Goal: Task Accomplishment & Management: Use online tool/utility

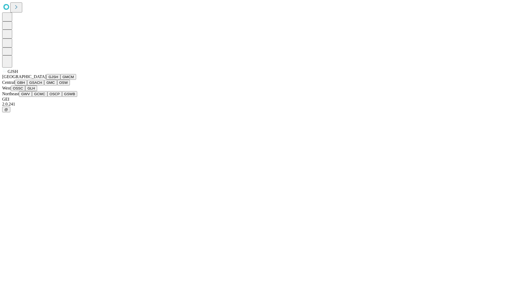
click at [46, 80] on button "GJSH" at bounding box center [53, 77] width 14 height 6
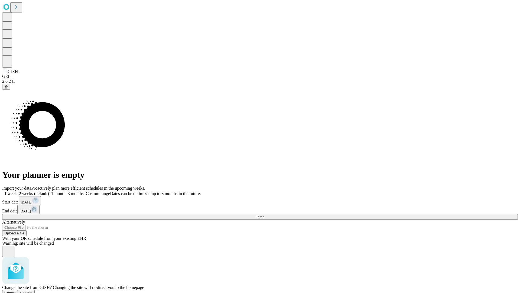
click at [33, 290] on span "Confirm" at bounding box center [26, 292] width 13 height 4
click at [66, 191] on label "1 month" at bounding box center [57, 193] width 17 height 5
click at [264, 215] on span "Fetch" at bounding box center [259, 217] width 9 height 4
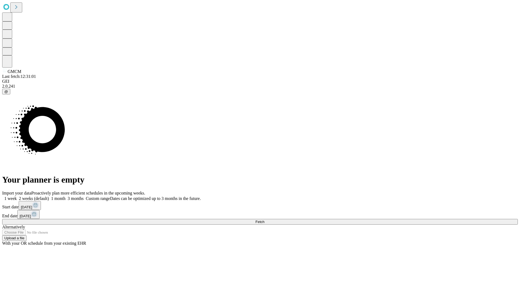
click at [66, 196] on label "1 month" at bounding box center [57, 198] width 17 height 5
click at [264, 219] on span "Fetch" at bounding box center [259, 221] width 9 height 4
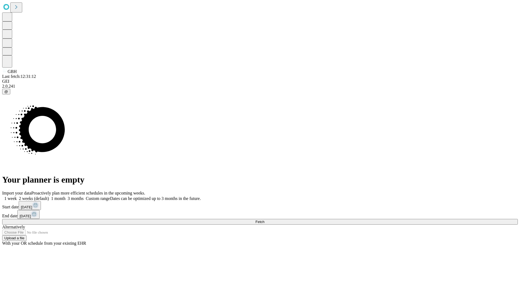
click at [66, 196] on label "1 month" at bounding box center [57, 198] width 17 height 5
click at [264, 219] on span "Fetch" at bounding box center [259, 221] width 9 height 4
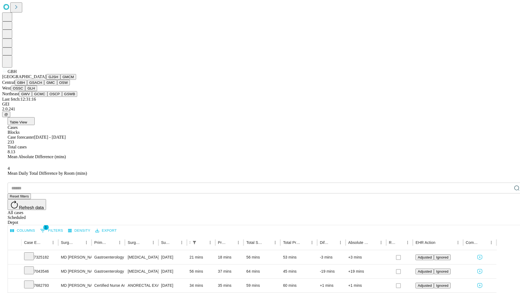
click at [42, 85] on button "GSACH" at bounding box center [35, 83] width 17 height 6
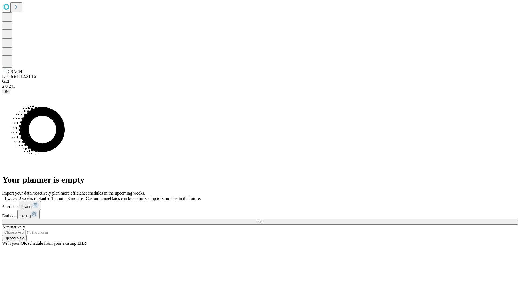
click at [66, 196] on label "1 month" at bounding box center [57, 198] width 17 height 5
click at [264, 219] on span "Fetch" at bounding box center [259, 221] width 9 height 4
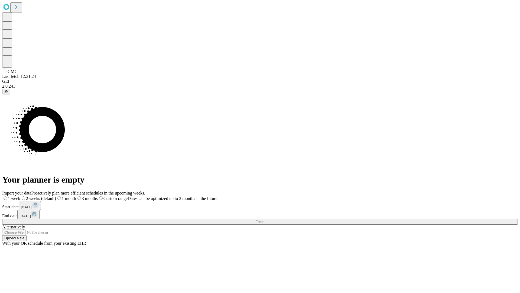
click at [76, 196] on label "1 month" at bounding box center [66, 198] width 20 height 5
click at [264, 219] on span "Fetch" at bounding box center [259, 221] width 9 height 4
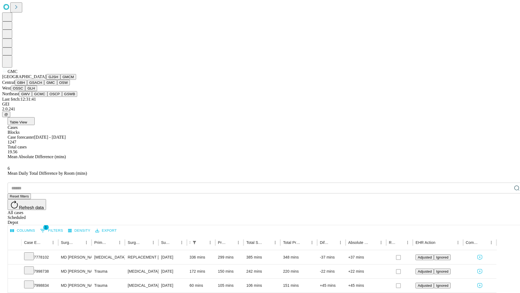
click at [57, 85] on button "OSW" at bounding box center [63, 83] width 13 height 6
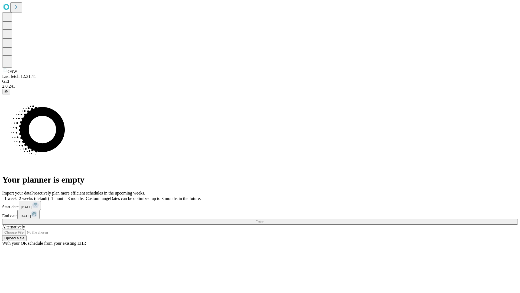
click at [66, 196] on label "1 month" at bounding box center [57, 198] width 17 height 5
click at [264, 219] on span "Fetch" at bounding box center [259, 221] width 9 height 4
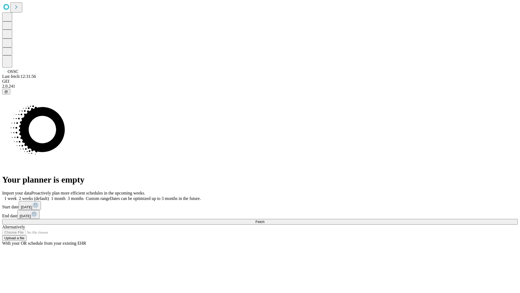
click at [66, 196] on label "1 month" at bounding box center [57, 198] width 17 height 5
click at [264, 219] on span "Fetch" at bounding box center [259, 221] width 9 height 4
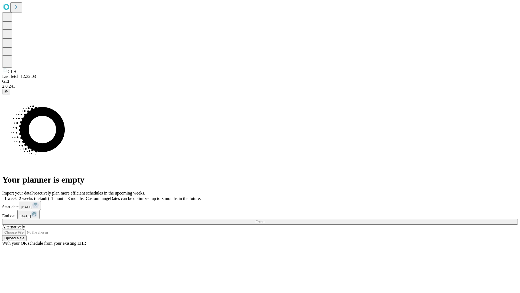
click at [264, 219] on span "Fetch" at bounding box center [259, 221] width 9 height 4
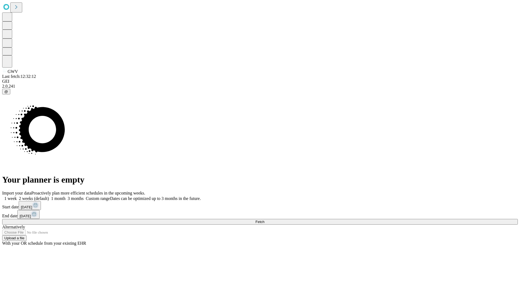
click at [66, 196] on label "1 month" at bounding box center [57, 198] width 17 height 5
click at [264, 219] on span "Fetch" at bounding box center [259, 221] width 9 height 4
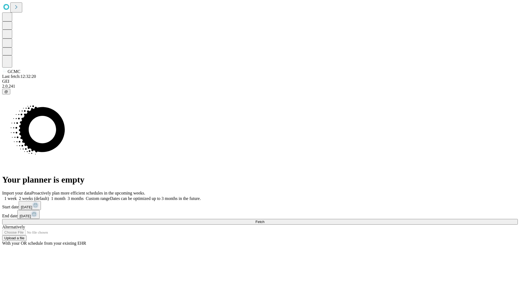
click at [66, 196] on label "1 month" at bounding box center [57, 198] width 17 height 5
click at [264, 219] on span "Fetch" at bounding box center [259, 221] width 9 height 4
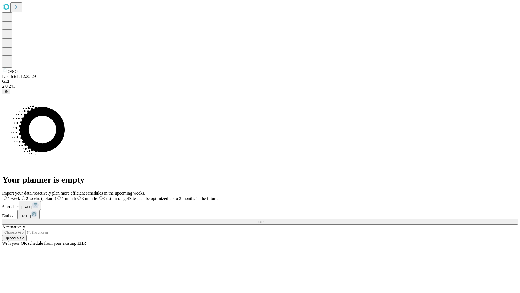
click at [76, 196] on label "1 month" at bounding box center [66, 198] width 20 height 5
click at [264, 219] on span "Fetch" at bounding box center [259, 221] width 9 height 4
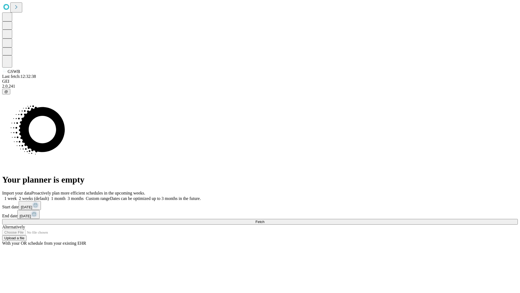
click at [66, 196] on label "1 month" at bounding box center [57, 198] width 17 height 5
click at [264, 219] on span "Fetch" at bounding box center [259, 221] width 9 height 4
